Goal: Transaction & Acquisition: Purchase product/service

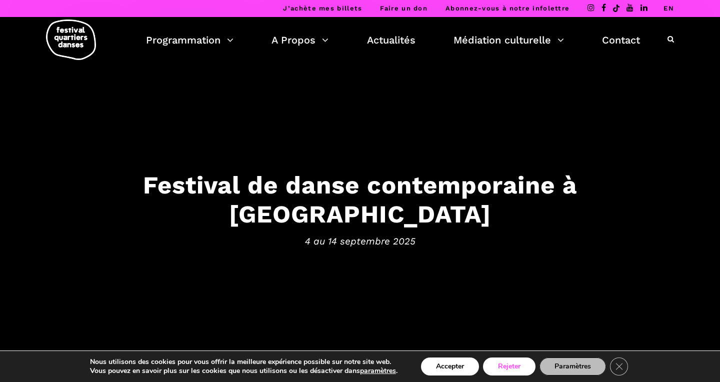
click at [509, 369] on button "Rejeter" at bounding box center [509, 367] width 53 height 18
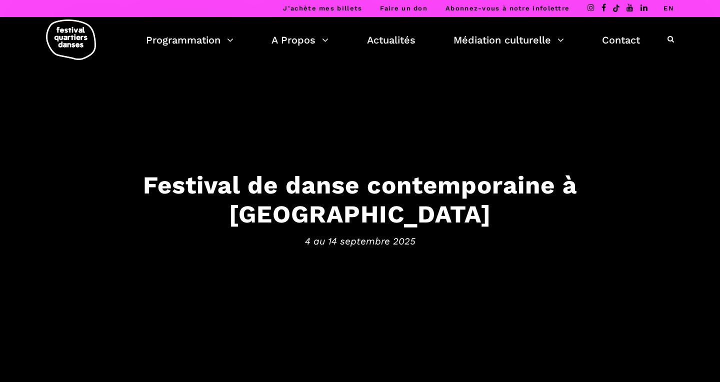
click at [321, 7] on link "J’achète mes billets" at bounding box center [322, 9] width 79 height 8
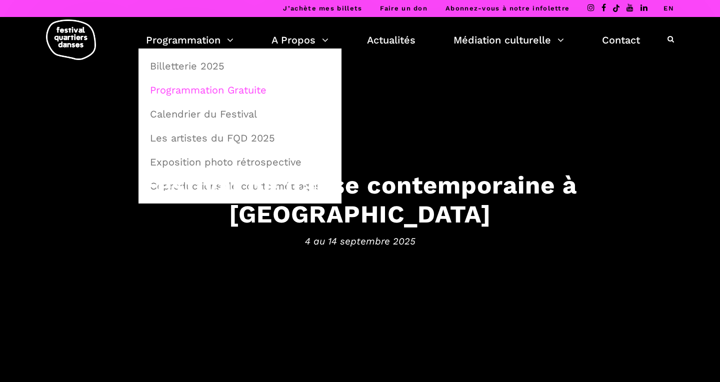
click at [172, 85] on link "Programmation Gratuite" at bounding box center [240, 90] width 192 height 23
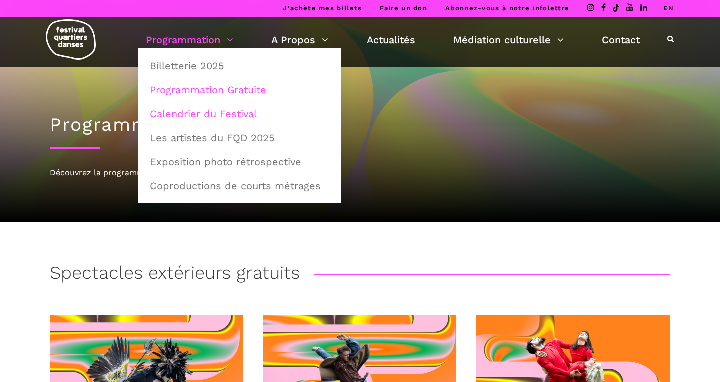
click at [210, 115] on link "Calendrier du Festival" at bounding box center [240, 114] width 192 height 23
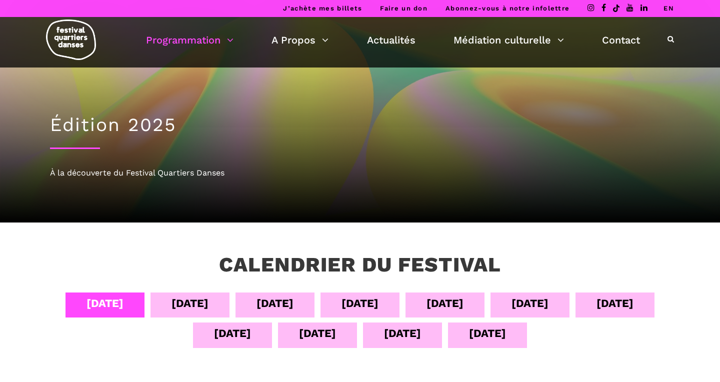
click at [408, 334] on div "[DATE]" at bounding box center [402, 334] width 37 height 18
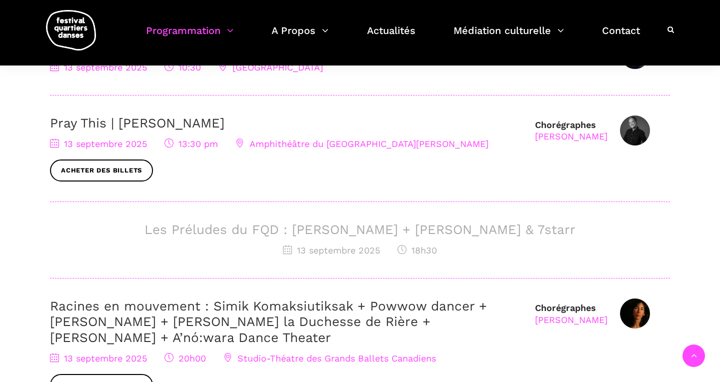
scroll to position [387, 0]
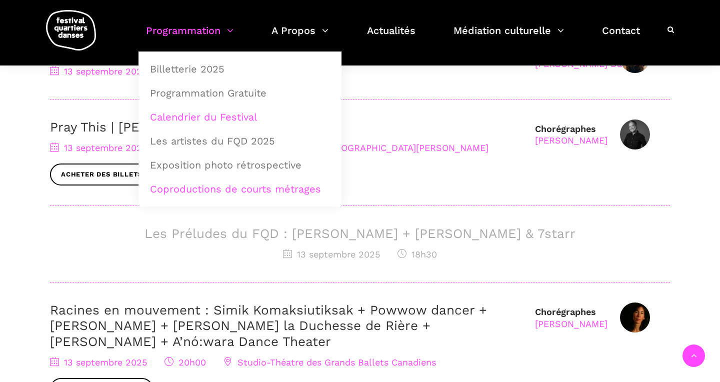
click at [209, 186] on link "Coproductions de courts métrages" at bounding box center [240, 189] width 192 height 23
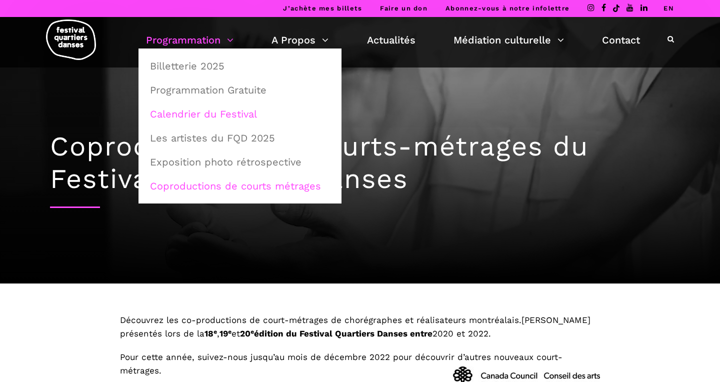
click at [208, 116] on link "Calendrier du Festival" at bounding box center [240, 114] width 192 height 23
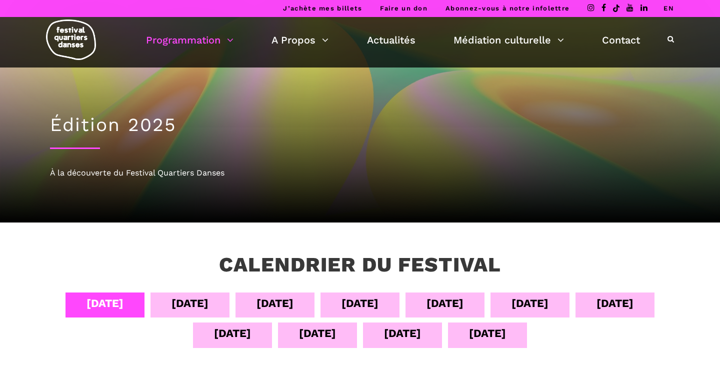
click at [474, 339] on div "[DATE]" at bounding box center [487, 334] width 37 height 18
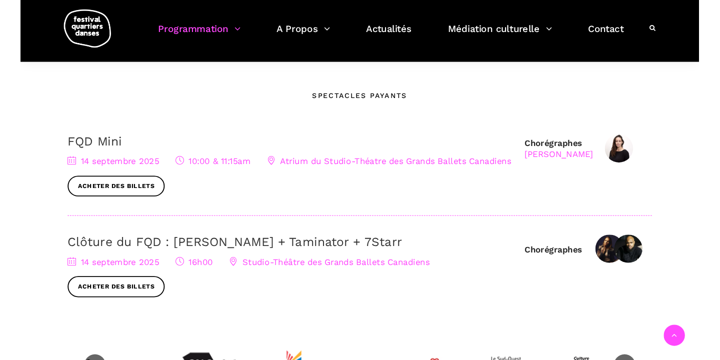
scroll to position [327, 0]
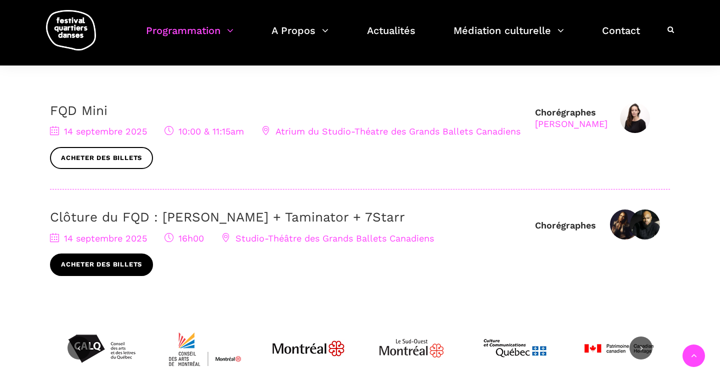
click at [109, 265] on link "Acheter des billets" at bounding box center [101, 265] width 103 height 23
